Goal: Check status: Check status

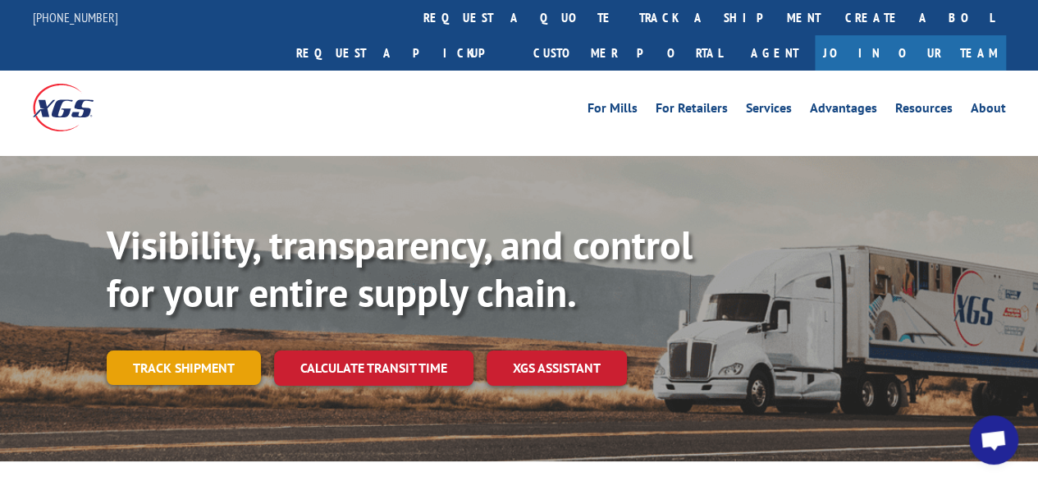
click at [185, 350] on link "Track shipment" at bounding box center [184, 367] width 154 height 34
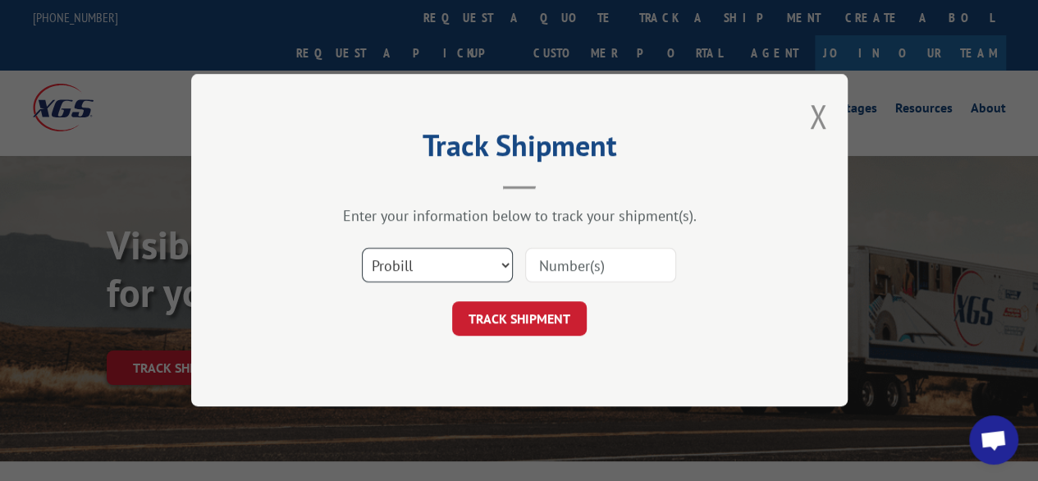
click at [506, 264] on select "Select category... Probill BOL PO" at bounding box center [437, 266] width 151 height 34
select select "bol"
click at [362, 249] on select "Select category... Probill BOL PO" at bounding box center [437, 266] width 151 height 34
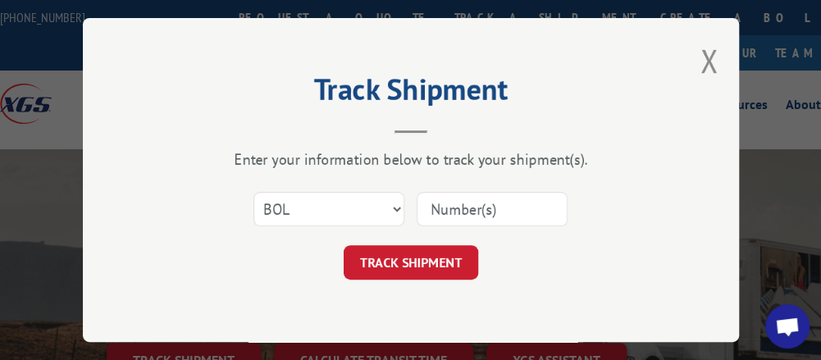
click at [437, 203] on input at bounding box center [492, 209] width 151 height 34
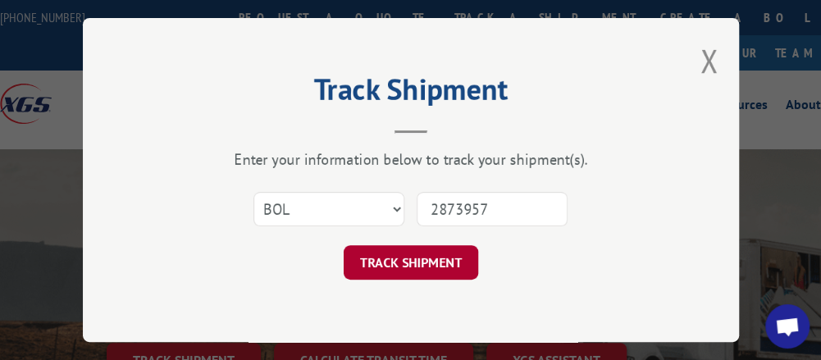
type input "2873957"
click at [435, 263] on button "TRACK SHIPMENT" at bounding box center [411, 262] width 135 height 34
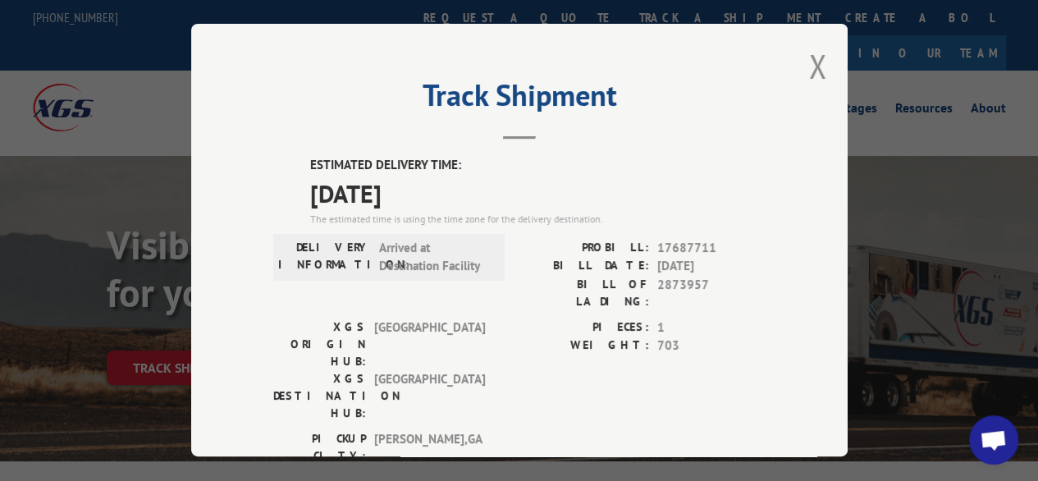
click at [558, 48] on div "Track Shipment ESTIMATED DELIVERY TIME: [DATE] The estimated time is using the …" at bounding box center [519, 240] width 656 height 432
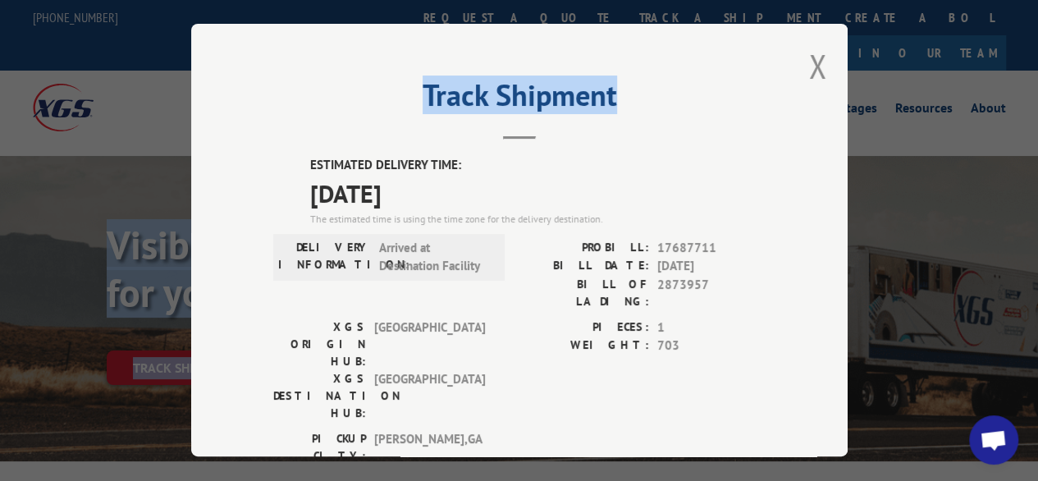
drag, startPoint x: 558, startPoint y: 48, endPoint x: 1231, endPoint y: 65, distance: 673.1
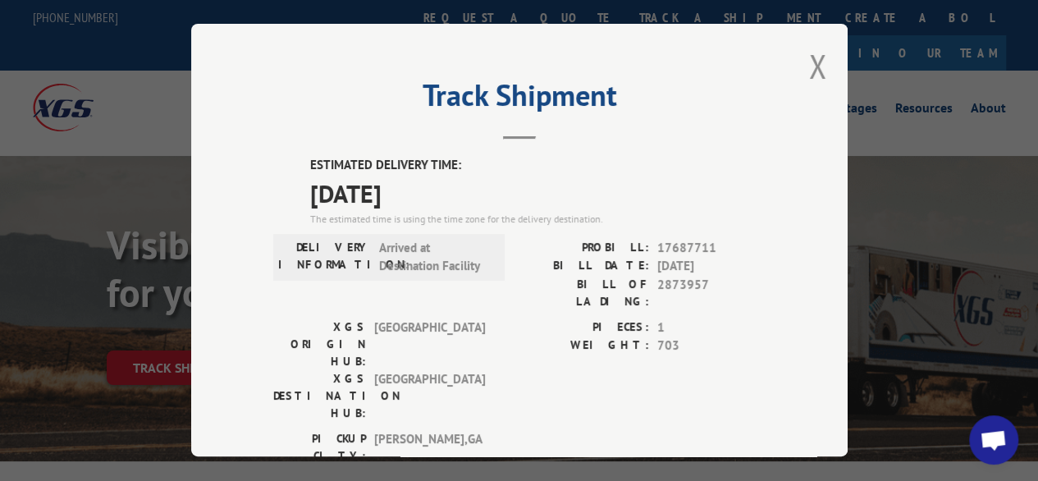
click at [695, 147] on div "Track Shipment ESTIMATED DELIVERY TIME: [DATE] The estimated time is using the …" at bounding box center [519, 240] width 656 height 432
click at [811, 60] on button "Close modal" at bounding box center [818, 65] width 18 height 43
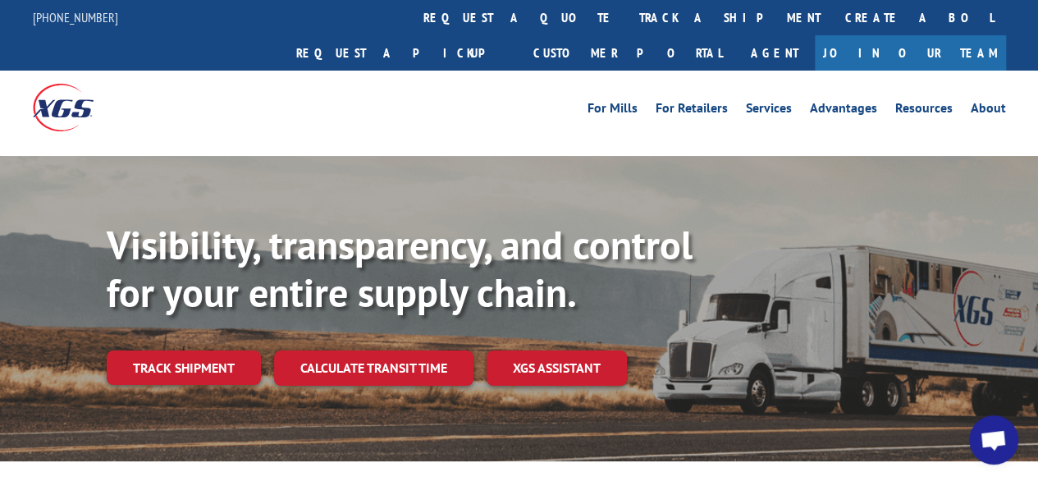
scroll to position [246, 0]
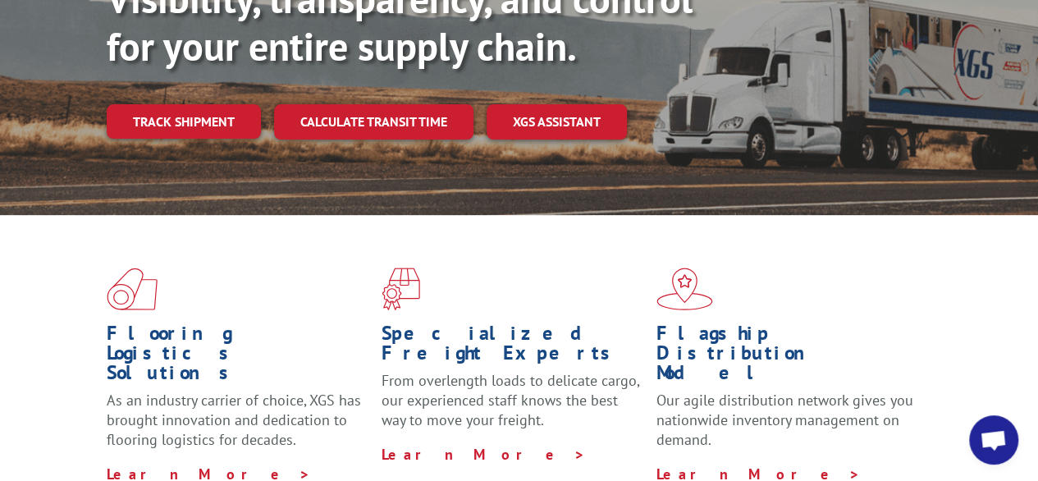
click at [999, 445] on span "Open chat" at bounding box center [993, 441] width 27 height 23
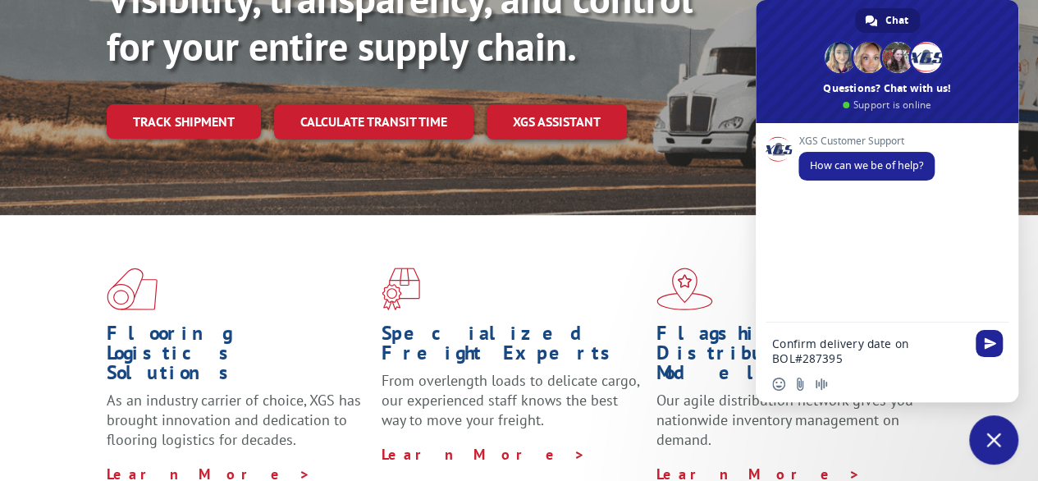
type textarea "Confirm delivery date on BOL#2873957"
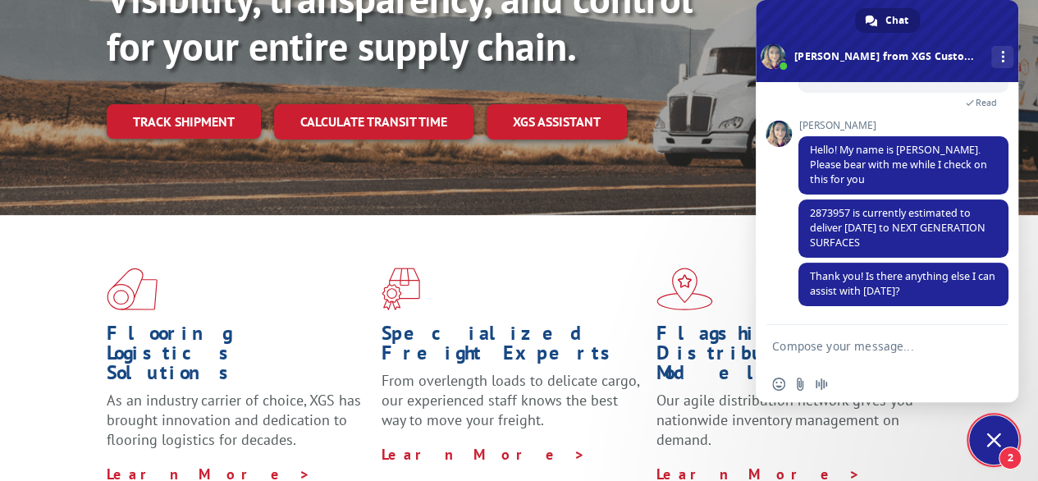
scroll to position [264, 0]
